Goal: Book appointment/travel/reservation

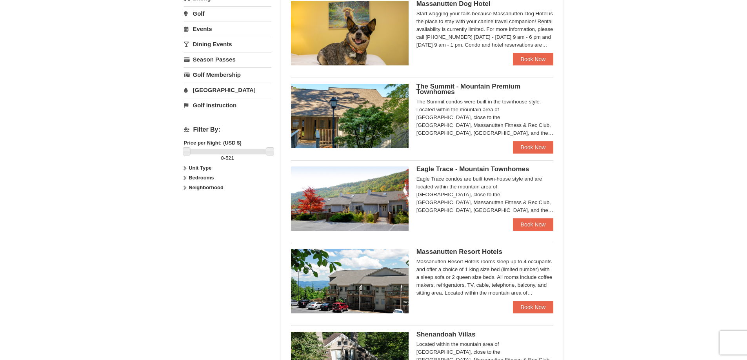
scroll to position [353, 0]
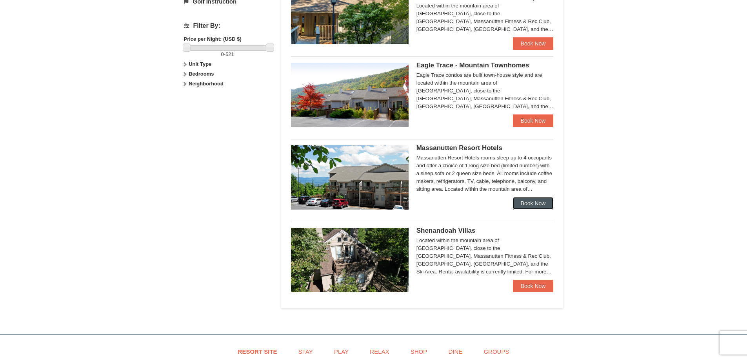
click at [535, 201] on link "Book Now" at bounding box center [533, 203] width 41 height 13
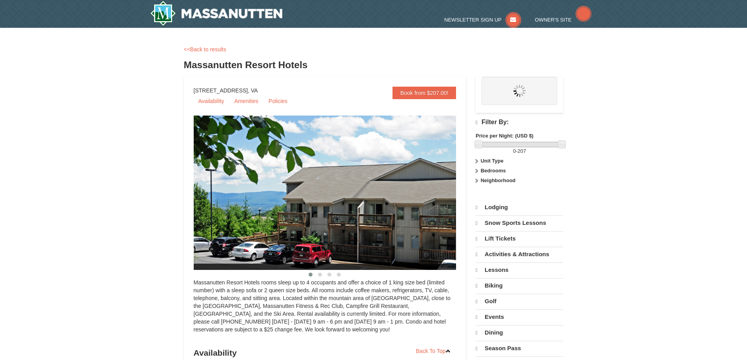
select select "9"
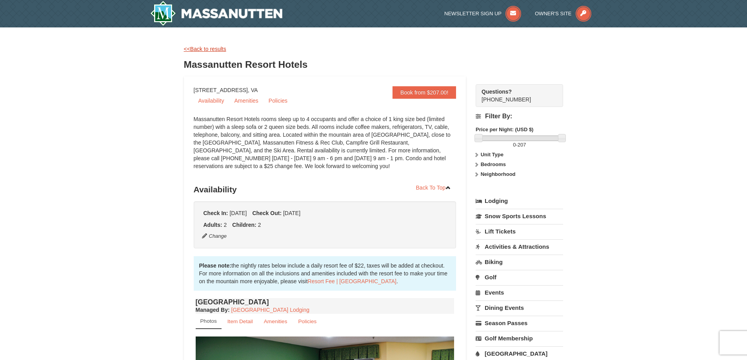
click at [220, 49] on link "<<Back to results" at bounding box center [205, 49] width 42 height 6
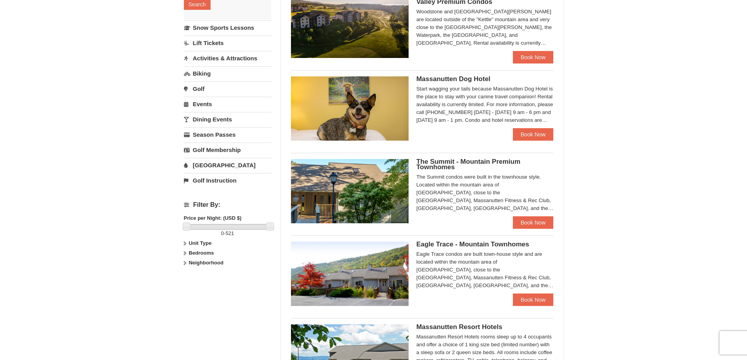
scroll to position [196, 0]
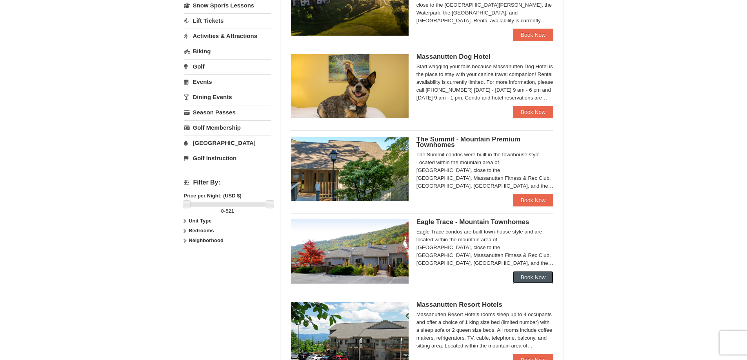
click at [529, 280] on link "Book Now" at bounding box center [533, 277] width 41 height 13
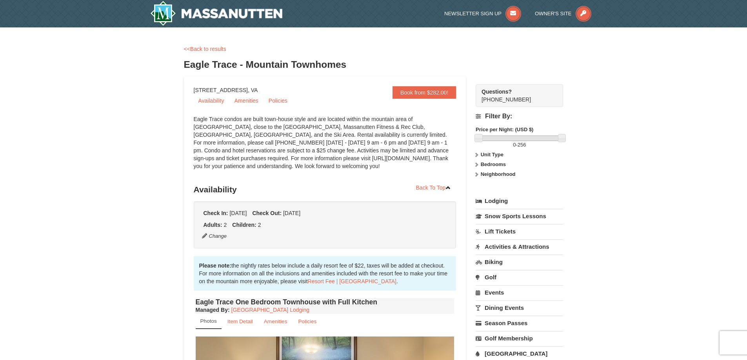
click at [478, 153] on icon at bounding box center [476, 154] width 5 height 5
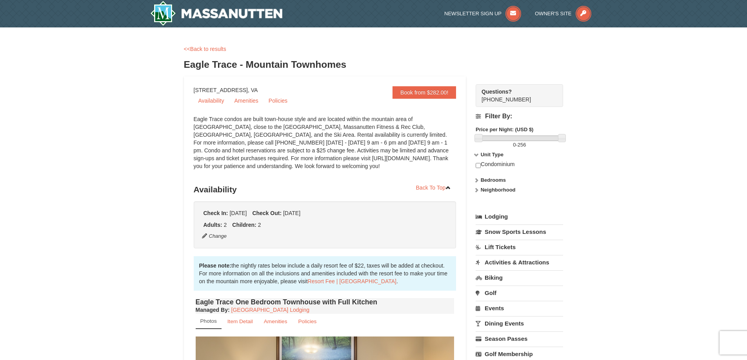
click at [474, 181] on icon at bounding box center [476, 180] width 5 height 5
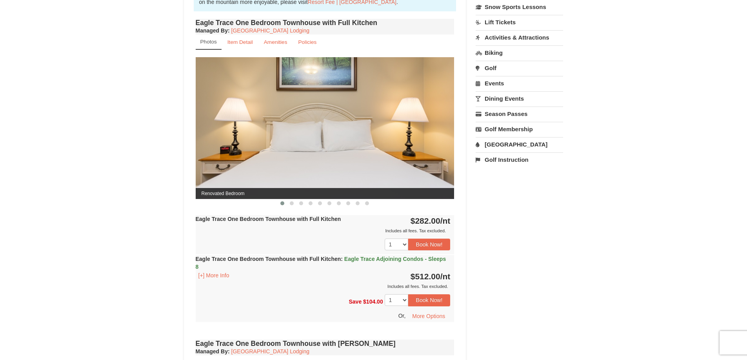
scroll to position [235, 0]
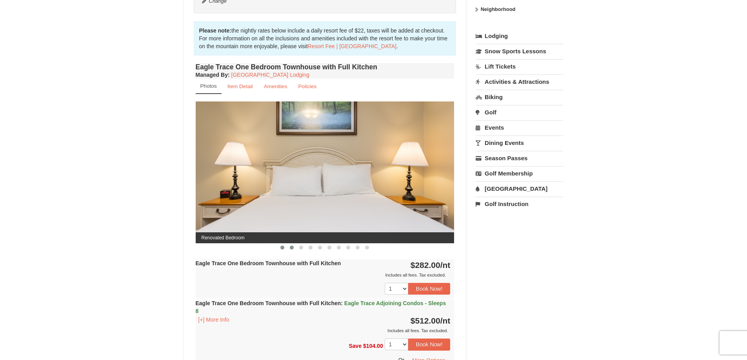
click at [293, 248] on span at bounding box center [292, 248] width 4 height 4
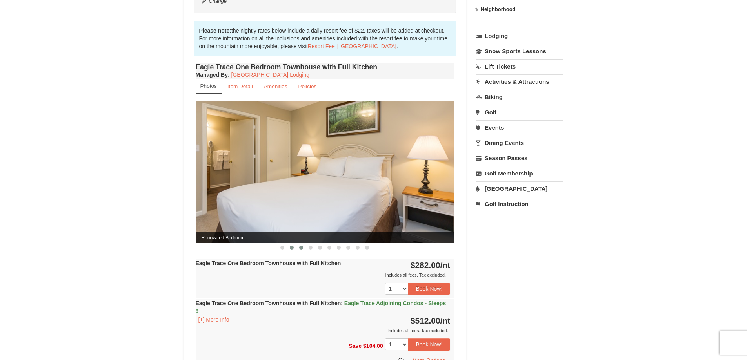
click at [300, 248] on span at bounding box center [301, 248] width 4 height 4
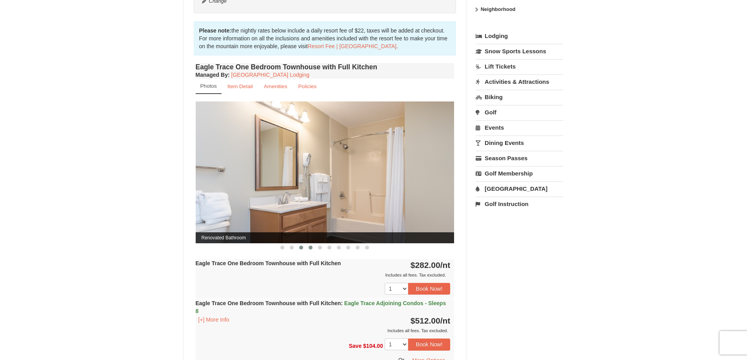
click at [310, 249] on span at bounding box center [311, 248] width 4 height 4
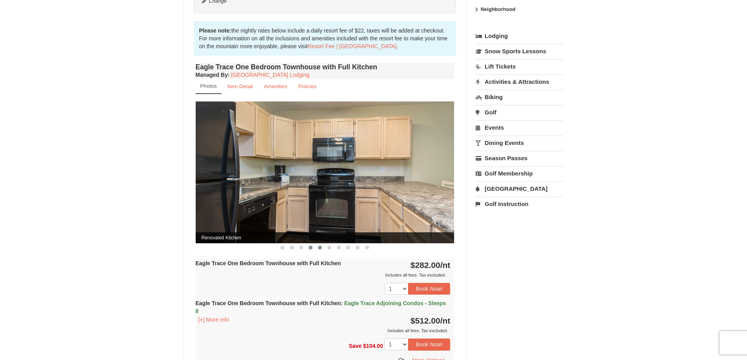
click at [317, 249] on button at bounding box center [319, 248] width 9 height 8
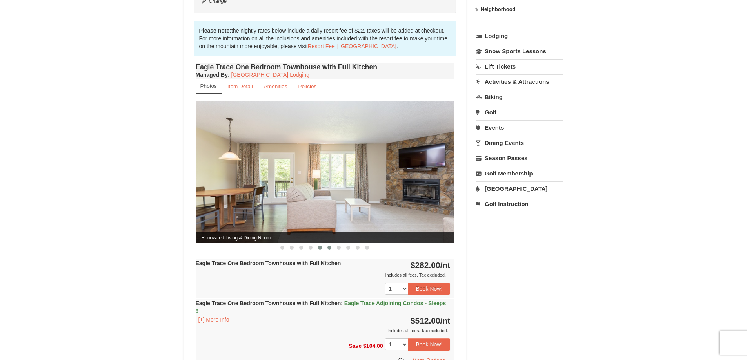
click at [328, 249] on span at bounding box center [329, 248] width 4 height 4
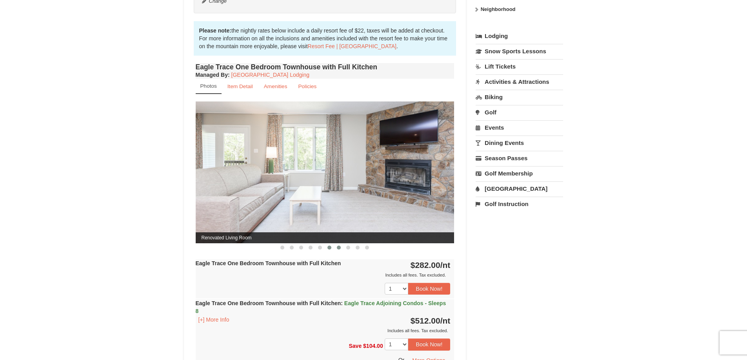
click at [339, 249] on span at bounding box center [339, 248] width 4 height 4
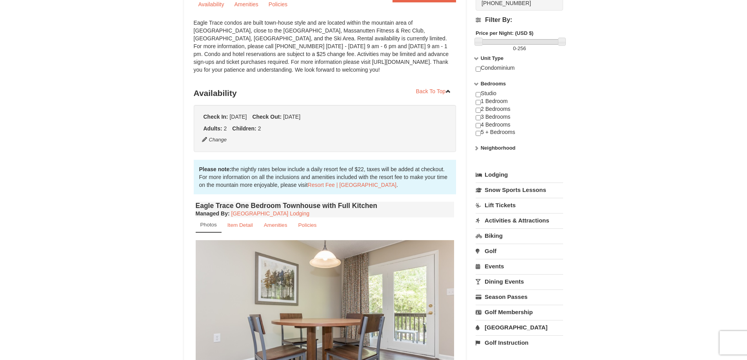
scroll to position [0, 0]
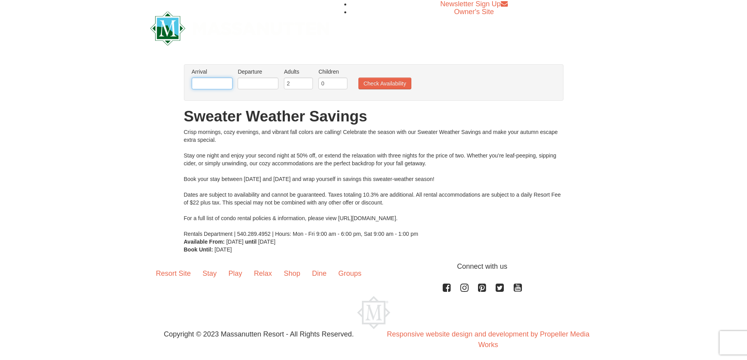
click at [205, 81] on input "text" at bounding box center [212, 84] width 41 height 12
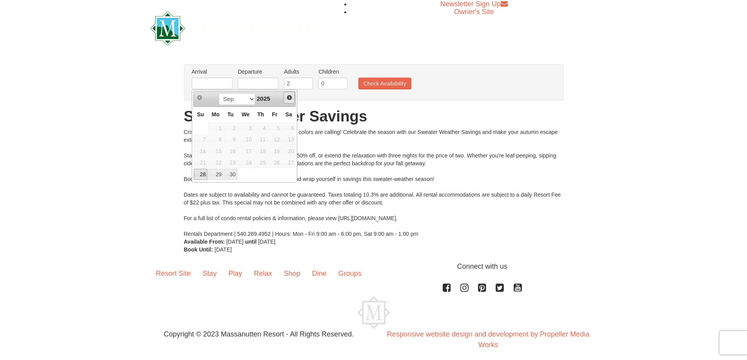
click at [289, 96] on span "Next" at bounding box center [289, 98] width 6 height 6
click at [278, 129] on link "3" at bounding box center [274, 128] width 13 height 11
type input "10/03/2025"
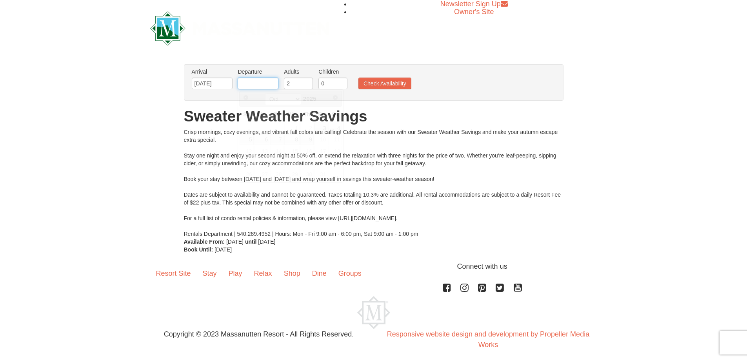
click at [262, 80] on input "text" at bounding box center [258, 84] width 41 height 12
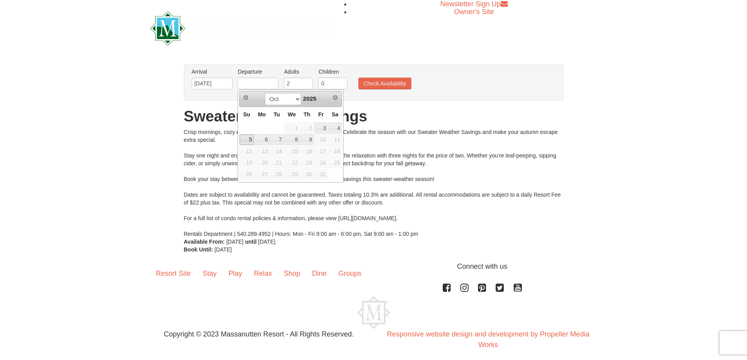
click at [247, 138] on link "5" at bounding box center [247, 140] width 14 height 11
type input "10/05/2025"
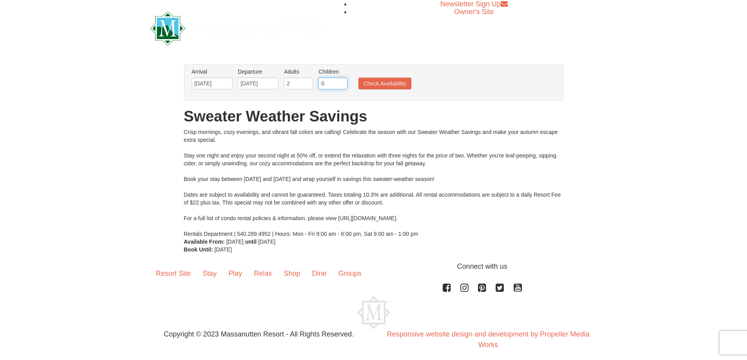
click at [328, 80] on input "0" at bounding box center [332, 84] width 29 height 12
click at [341, 82] on input "1" at bounding box center [332, 84] width 29 height 12
type input "2"
click at [341, 82] on input "2" at bounding box center [332, 84] width 29 height 12
click at [389, 83] on button "Check Availability" at bounding box center [384, 84] width 53 height 12
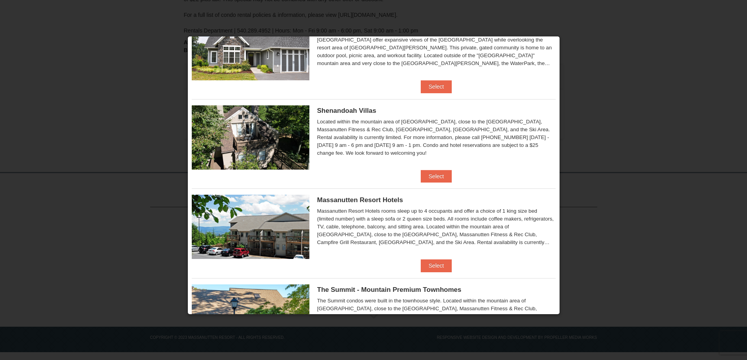
scroll to position [157, 0]
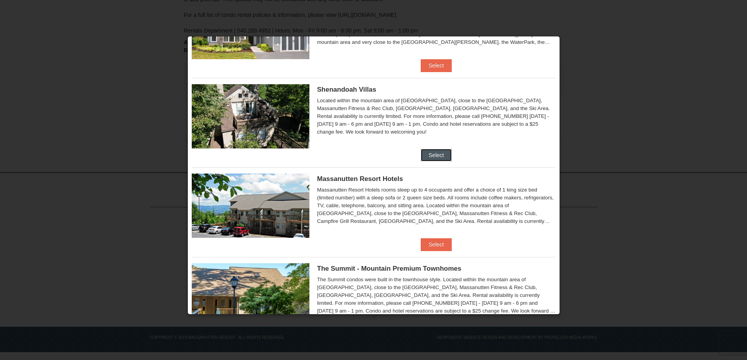
click at [438, 153] on button "Select" at bounding box center [436, 155] width 31 height 13
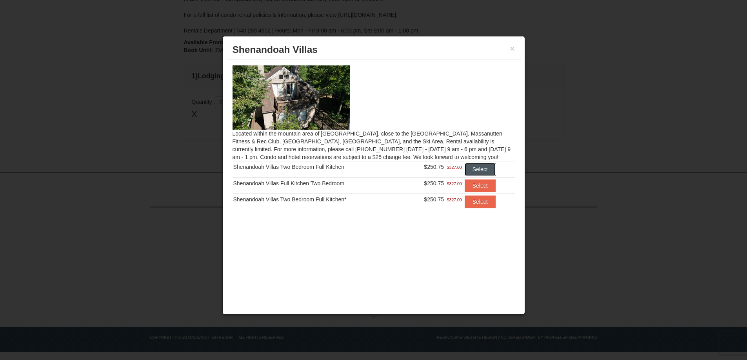
click at [485, 170] on button "Select" at bounding box center [480, 169] width 31 height 13
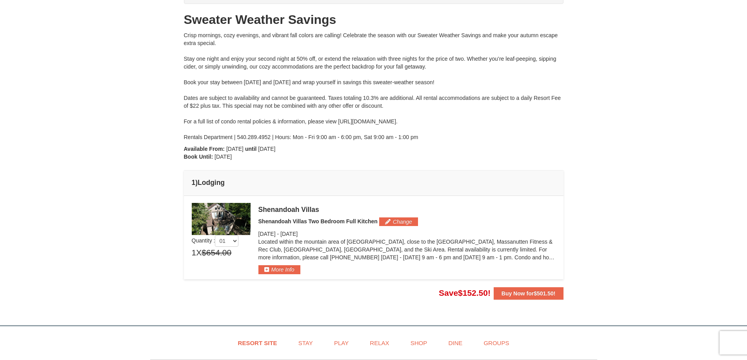
scroll to position [0, 0]
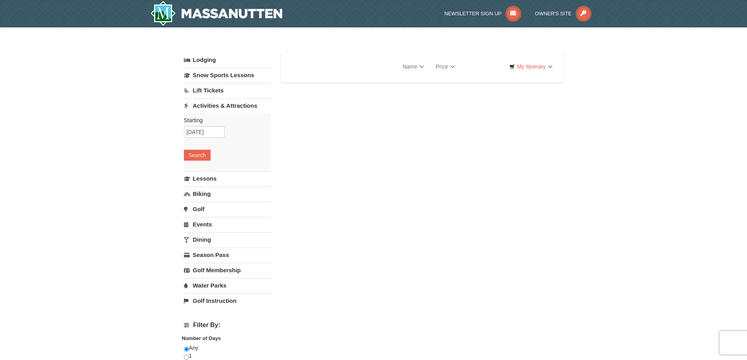
select select "9"
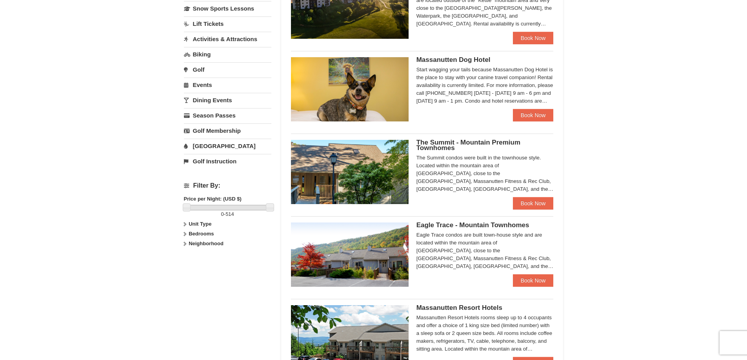
scroll to position [196, 0]
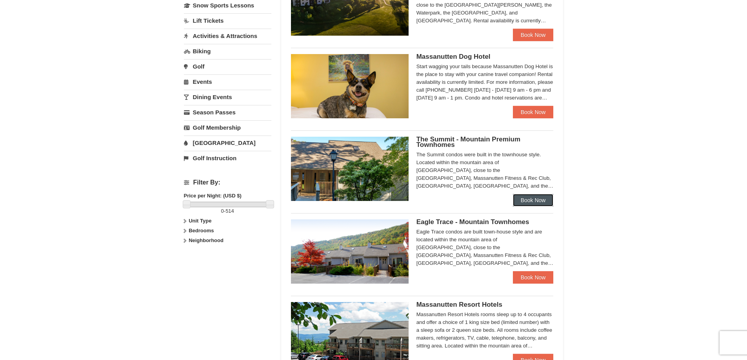
click at [537, 198] on link "Book Now" at bounding box center [533, 200] width 41 height 13
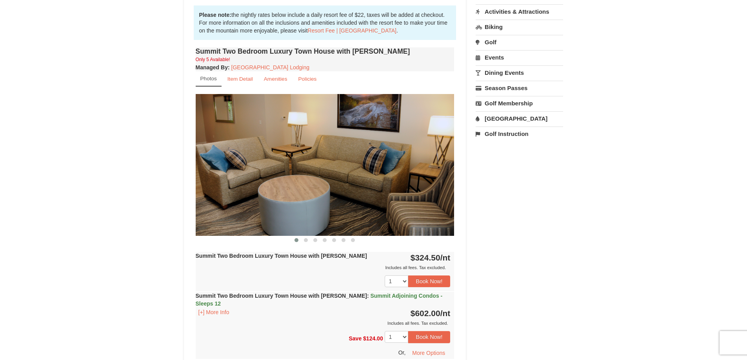
scroll to position [196, 0]
